Goal: Task Accomplishment & Management: Use online tool/utility

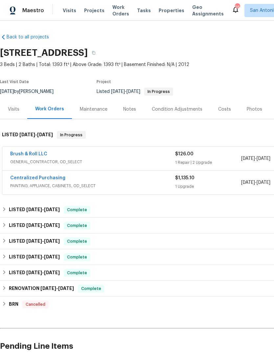
click at [229, 110] on div "Costs" at bounding box center [224, 108] width 29 height 19
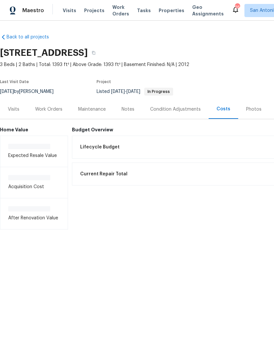
click at [246, 117] on div "Photos" at bounding box center [253, 108] width 31 height 19
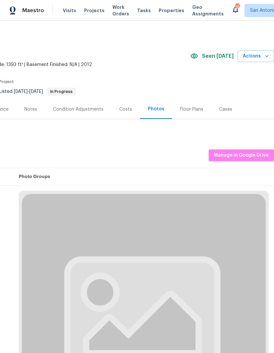
scroll to position [0, 97]
click at [246, 156] on span "Manage in Google Drive" at bounding box center [241, 155] width 55 height 8
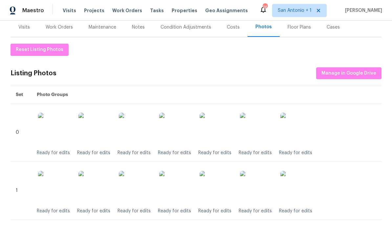
scroll to position [81, 0]
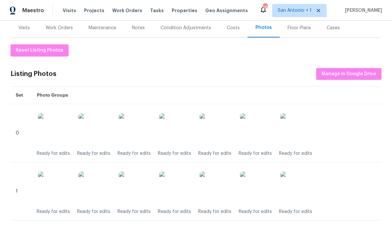
click at [225, 134] on img at bounding box center [216, 129] width 33 height 33
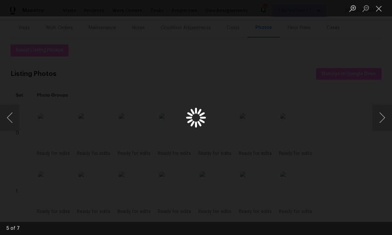
click at [378, 11] on button "Close lightbox" at bounding box center [378, 8] width 13 height 11
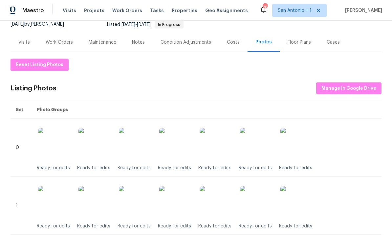
scroll to position [64, 0]
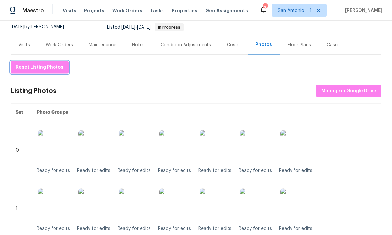
click at [42, 63] on span "Reset Listing Photos" at bounding box center [40, 67] width 48 height 8
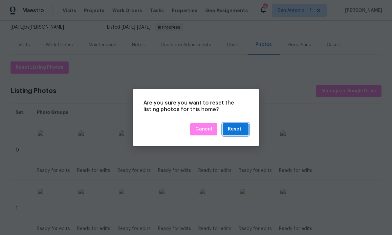
click at [235, 131] on div "Reset" at bounding box center [234, 129] width 13 height 8
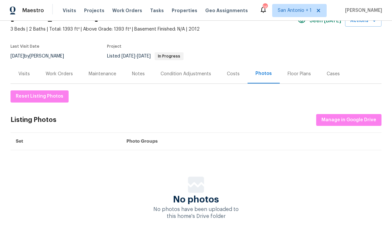
scroll to position [35, 0]
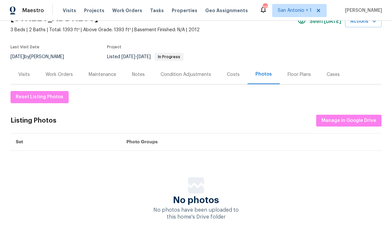
click at [345, 121] on span "Manage in Google Drive" at bounding box center [348, 121] width 55 height 8
